Goal: Information Seeking & Learning: Learn about a topic

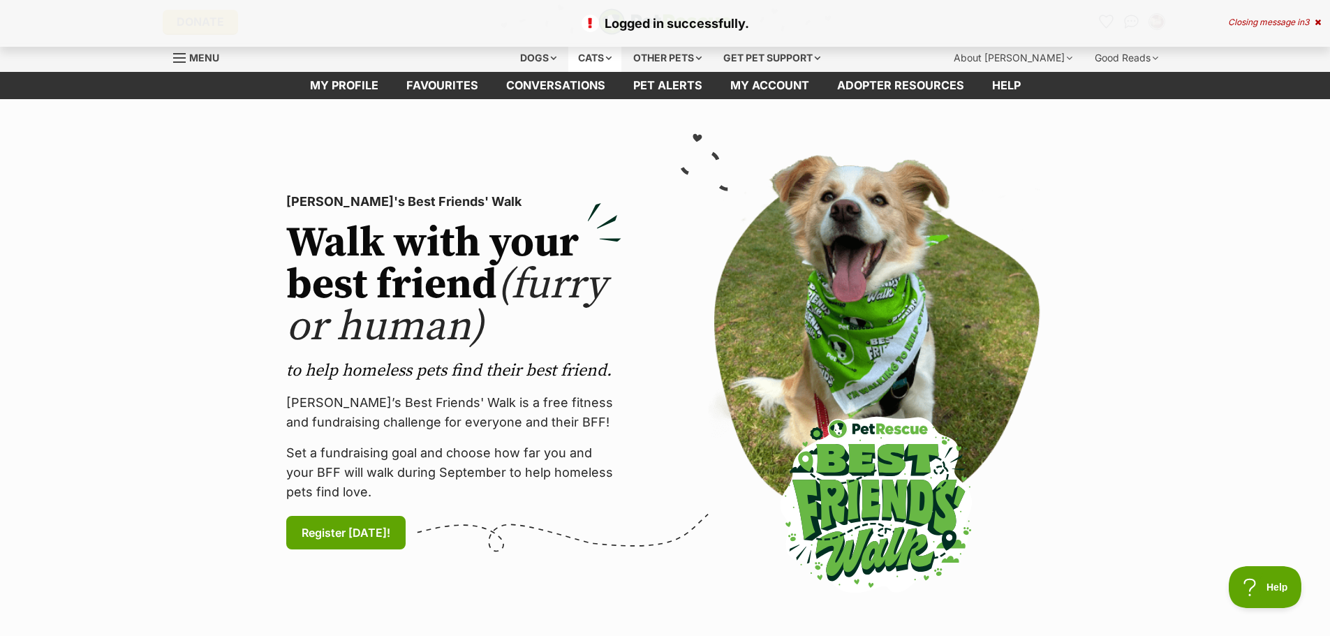
click at [589, 56] on div "Cats" at bounding box center [594, 58] width 53 height 28
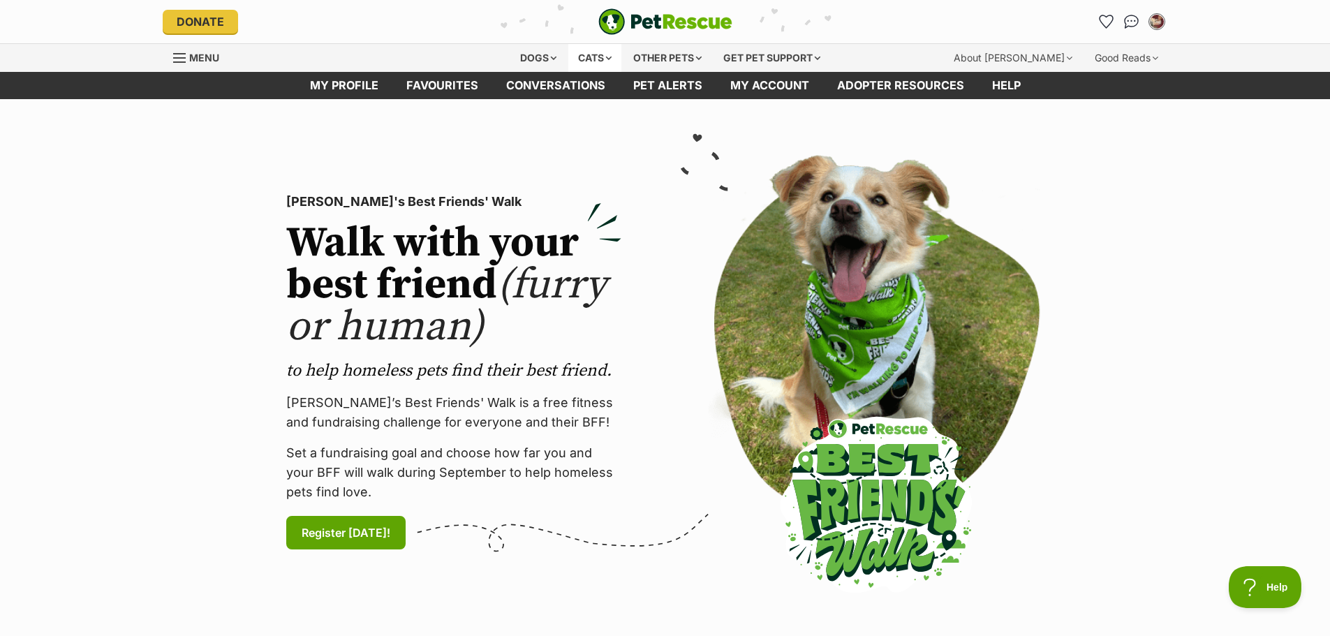
click at [609, 54] on div "Cats" at bounding box center [594, 58] width 53 height 28
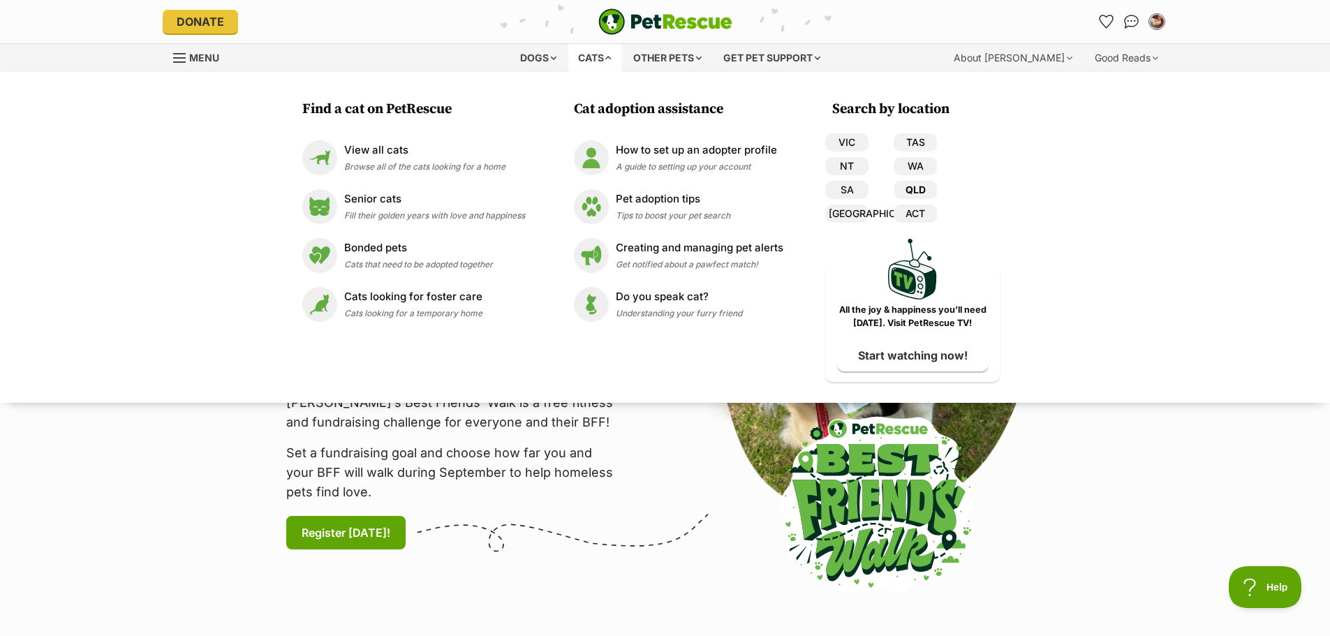
click at [915, 195] on link "QLD" at bounding box center [915, 190] width 43 height 18
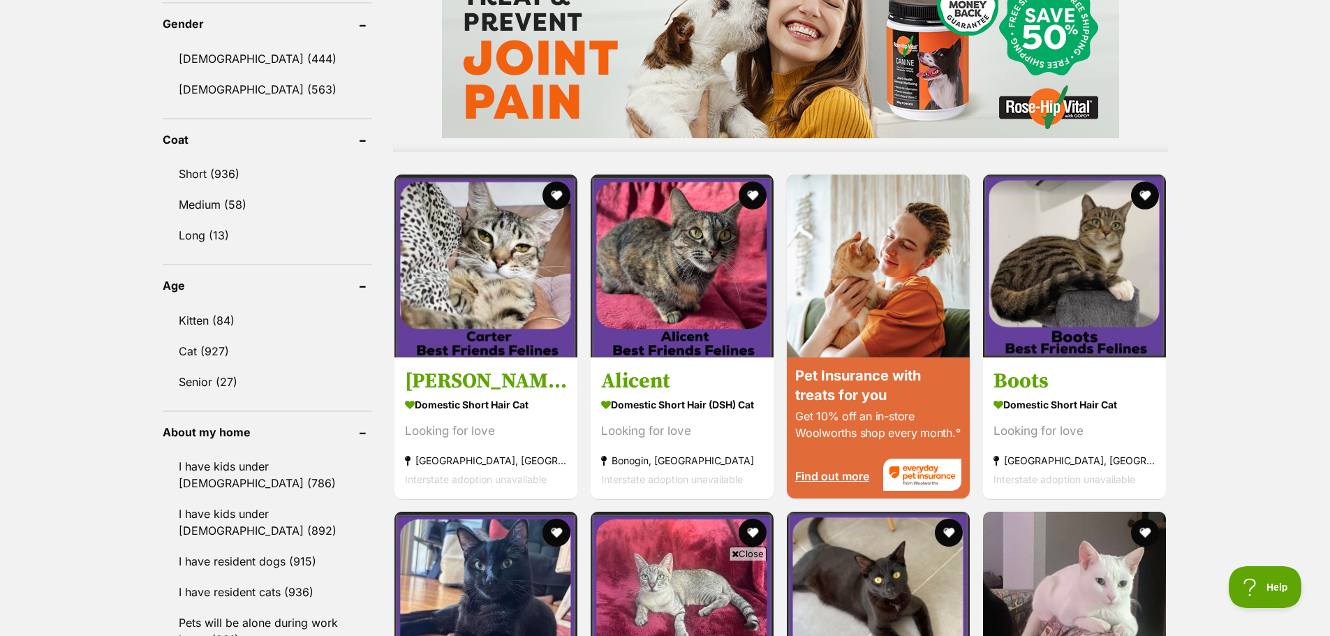
scroll to position [1187, 0]
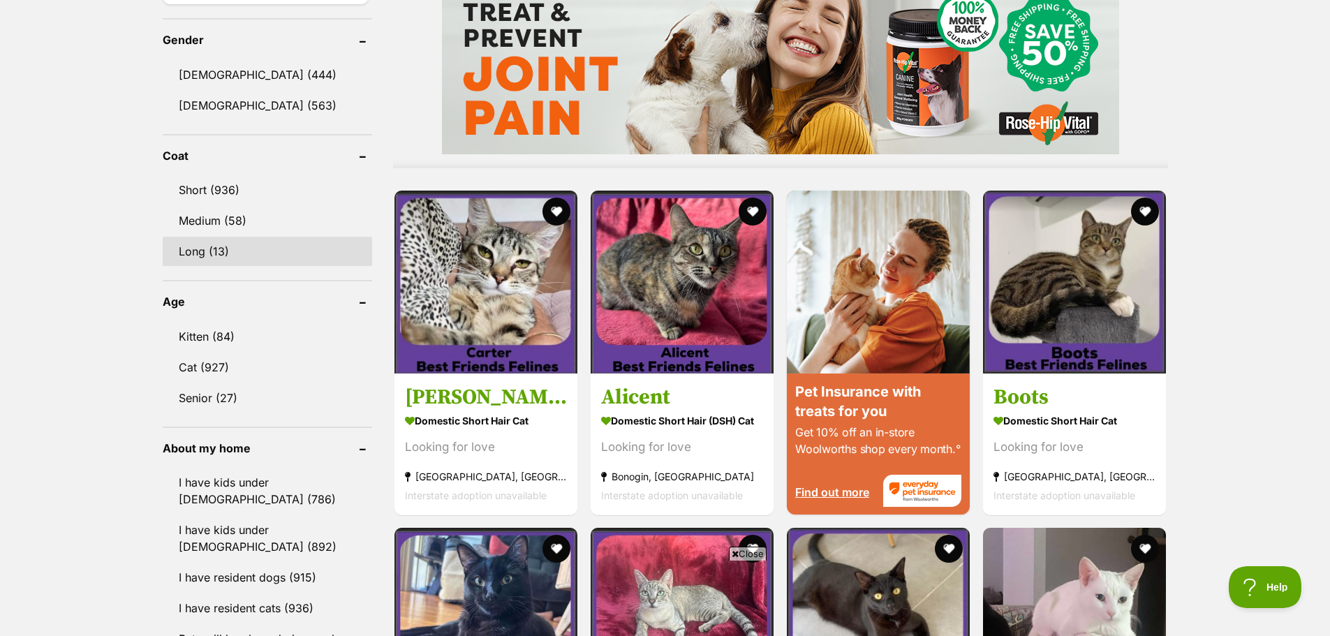
click at [170, 256] on link "Long (13)" at bounding box center [267, 251] width 209 height 29
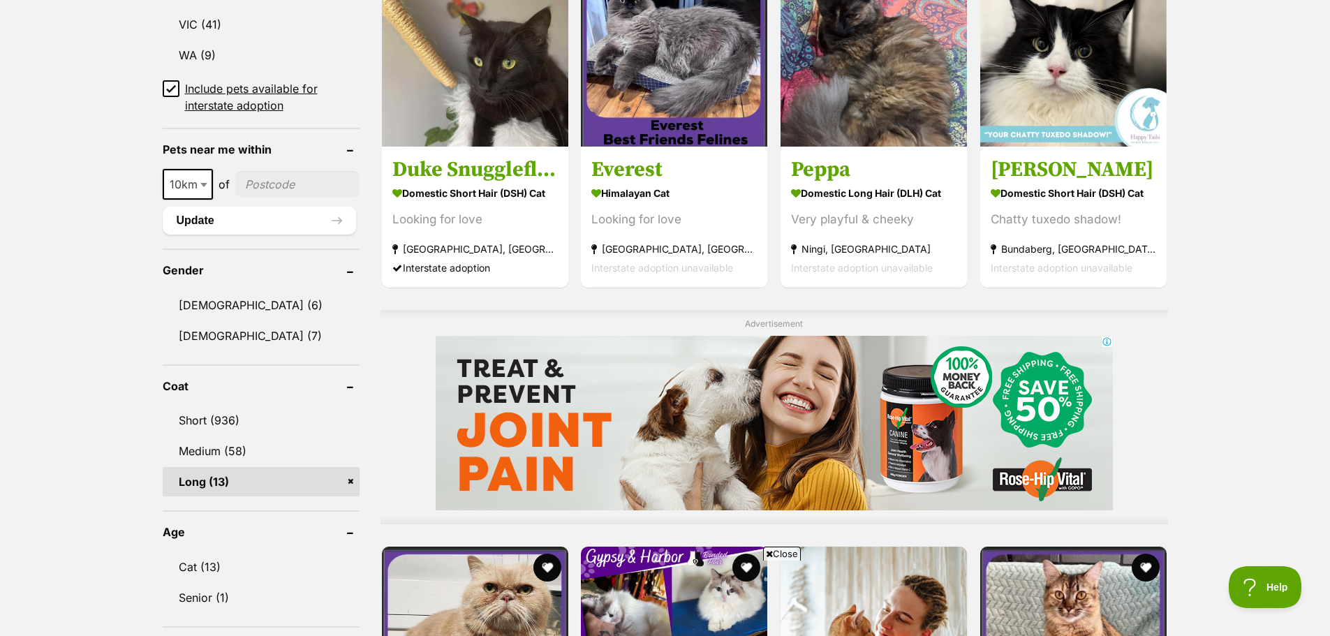
scroll to position [908, 0]
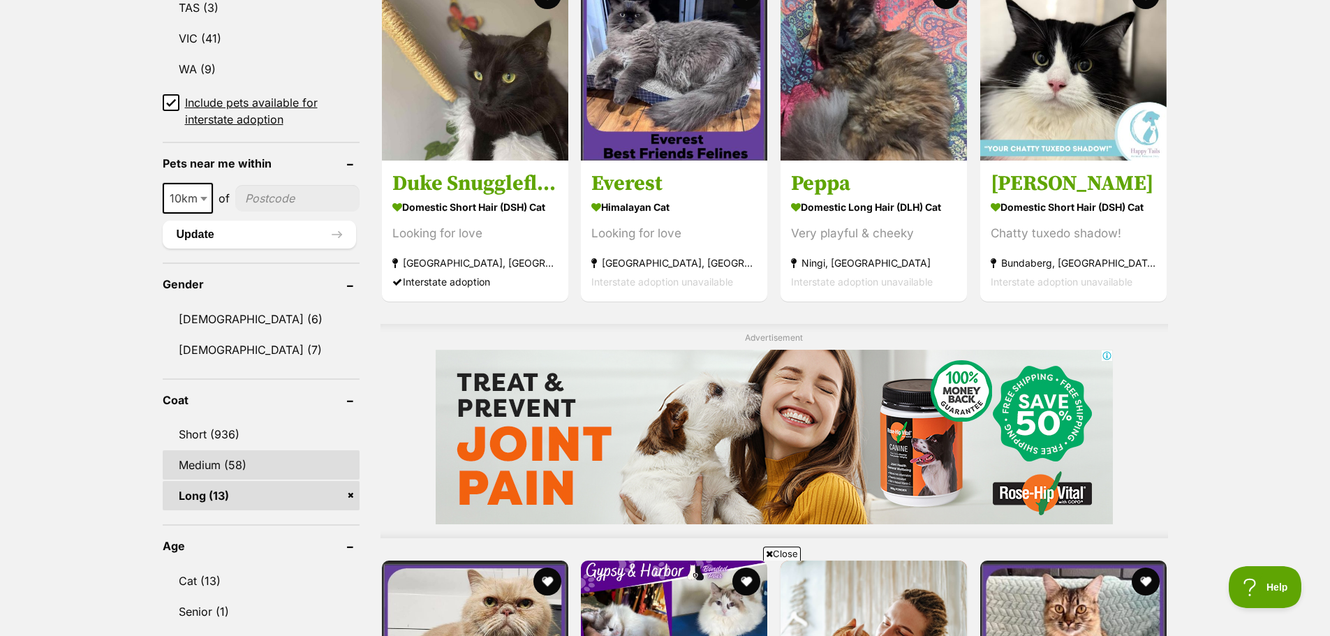
click at [198, 456] on link "Medium (58)" at bounding box center [261, 464] width 197 height 29
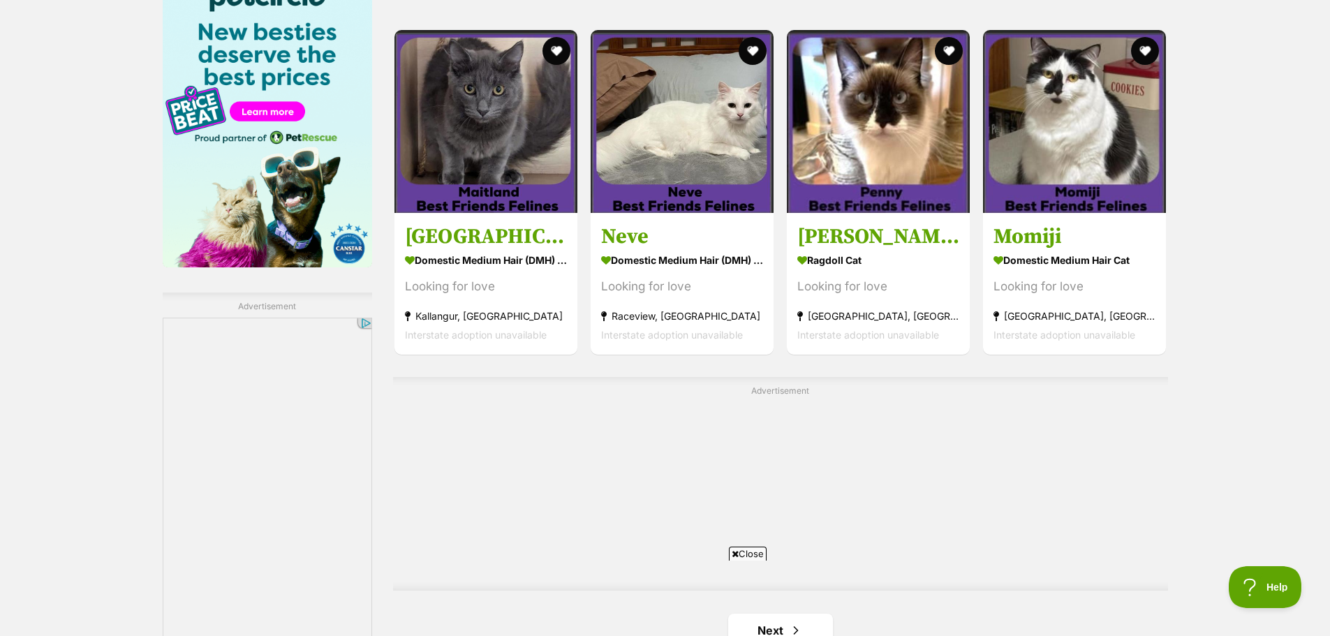
scroll to position [2443, 0]
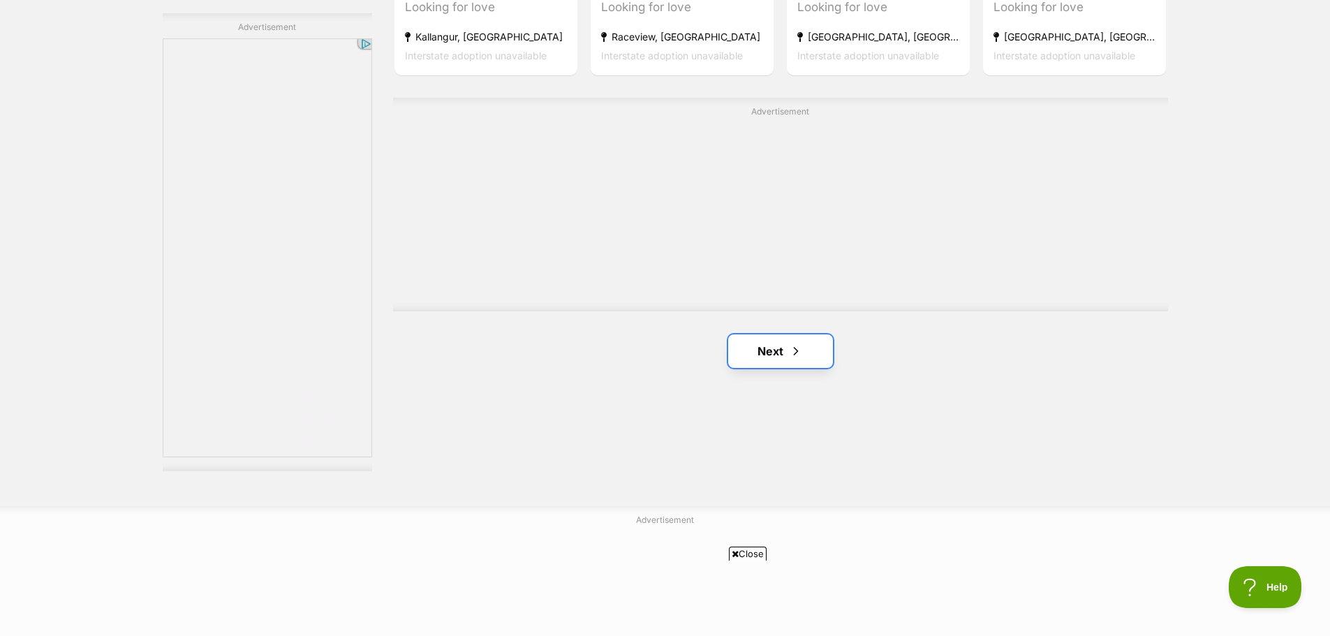
click at [767, 357] on link "Next" at bounding box center [780, 351] width 105 height 34
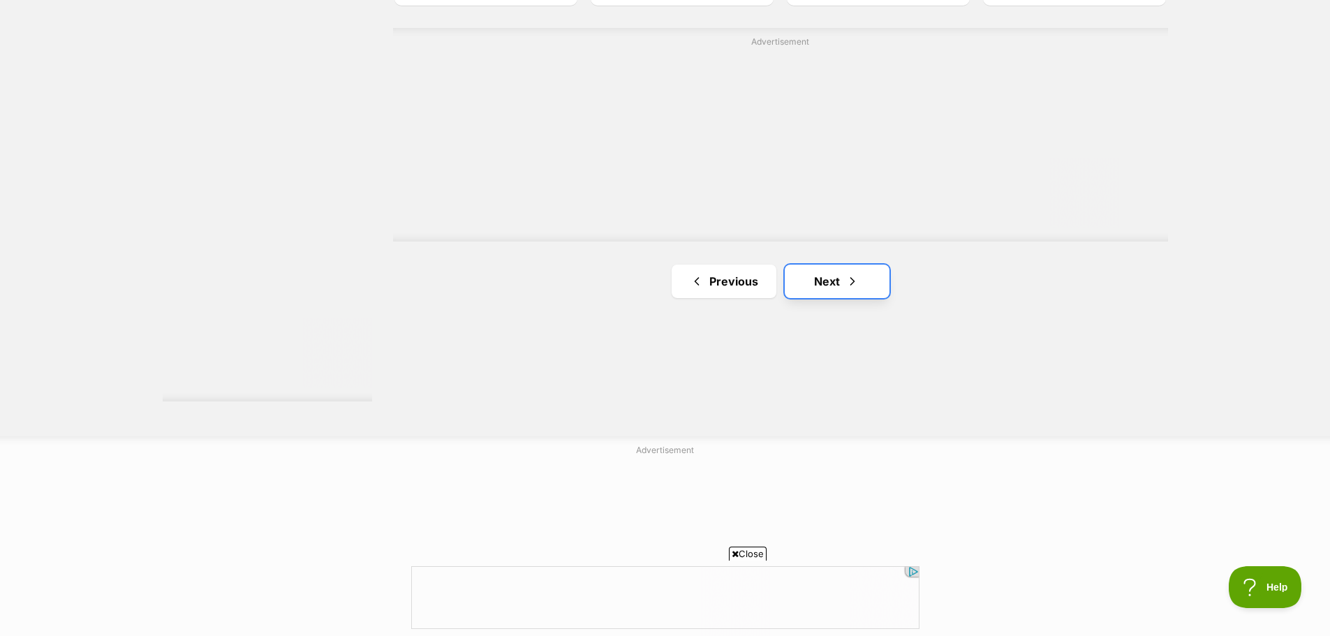
click at [818, 280] on link "Next" at bounding box center [837, 282] width 105 height 34
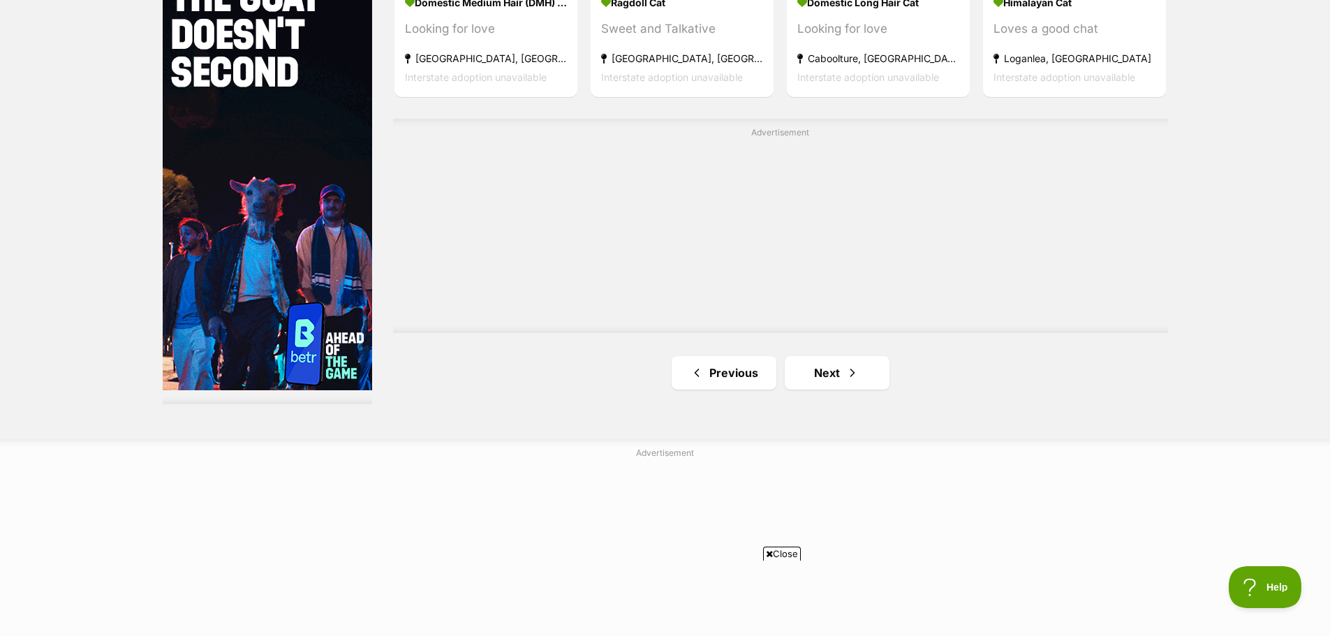
scroll to position [2513, 0]
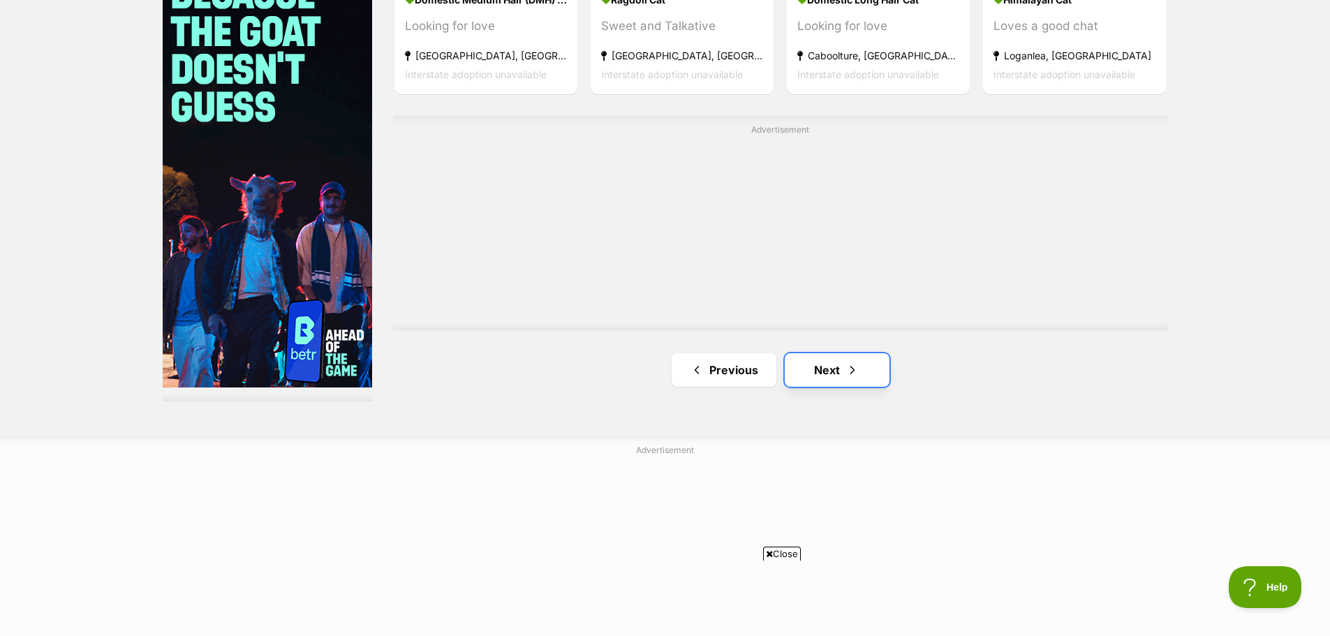
click at [831, 372] on link "Next" at bounding box center [837, 370] width 105 height 34
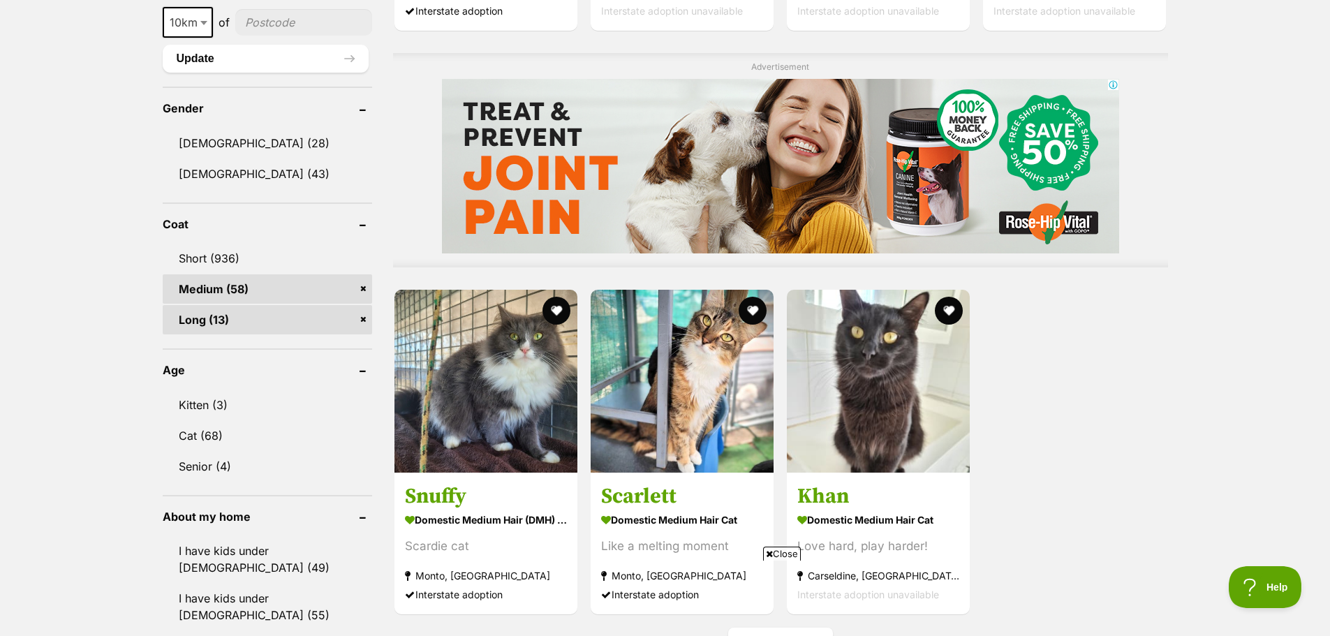
scroll to position [1117, 0]
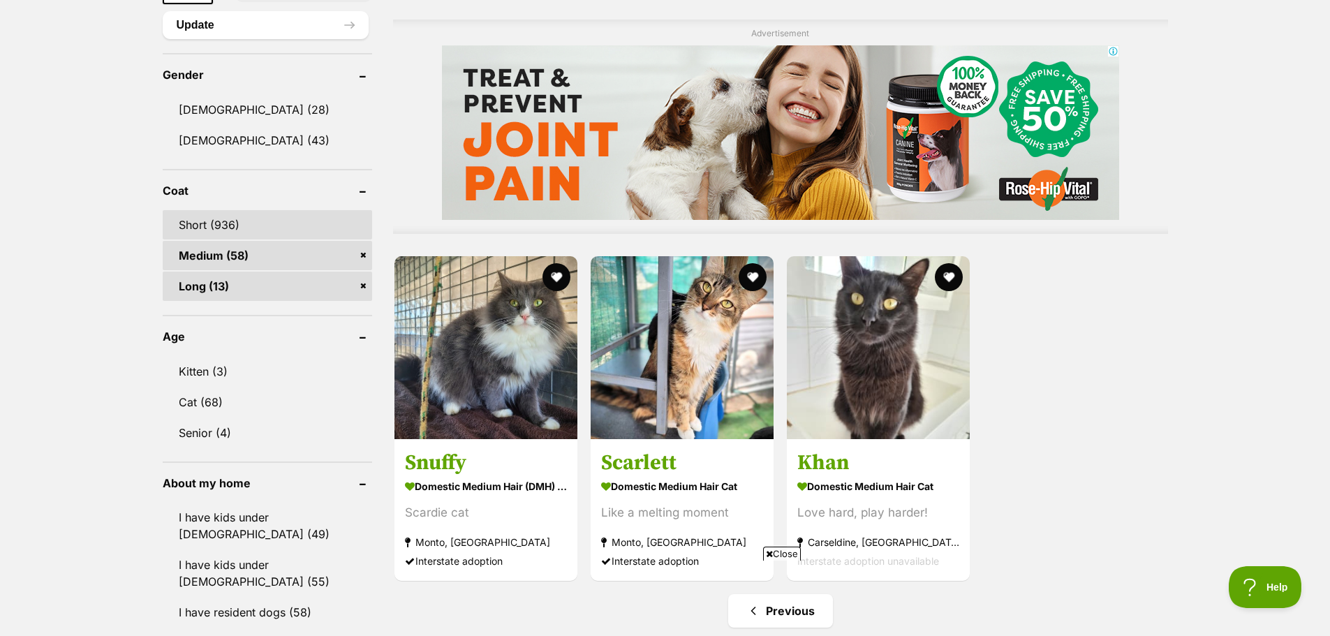
click at [212, 219] on link "Short (936)" at bounding box center [267, 224] width 209 height 29
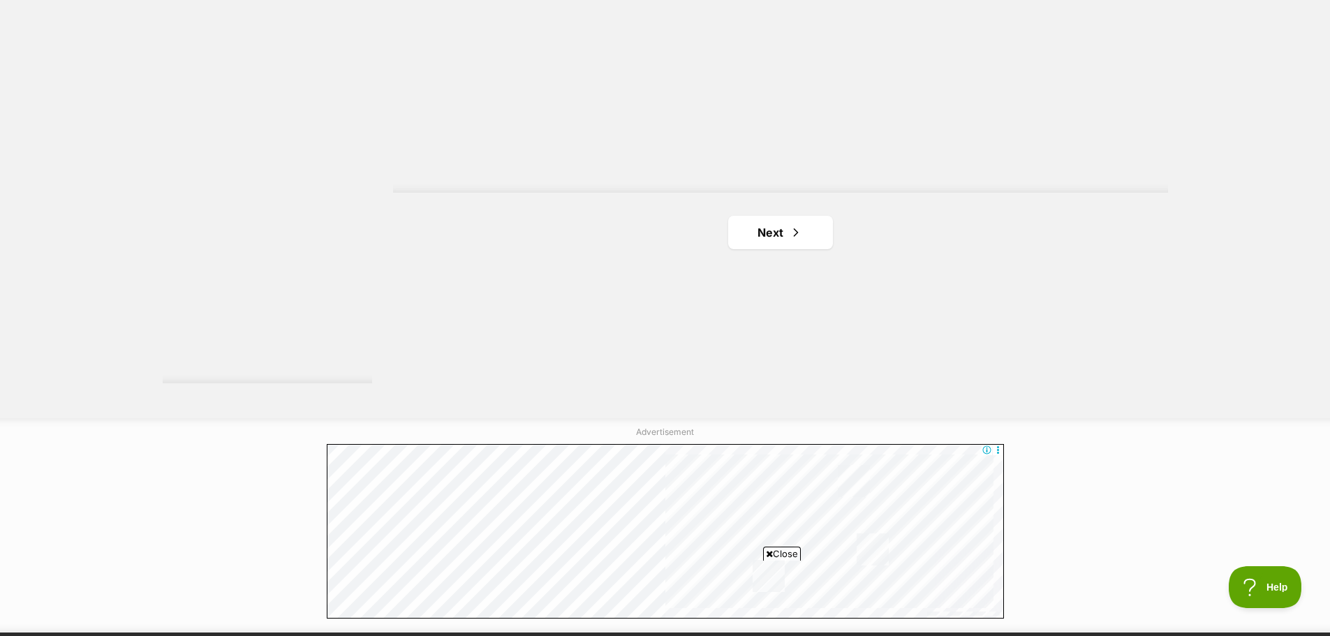
scroll to position [2583, 0]
